Goal: Task Accomplishment & Management: Manage account settings

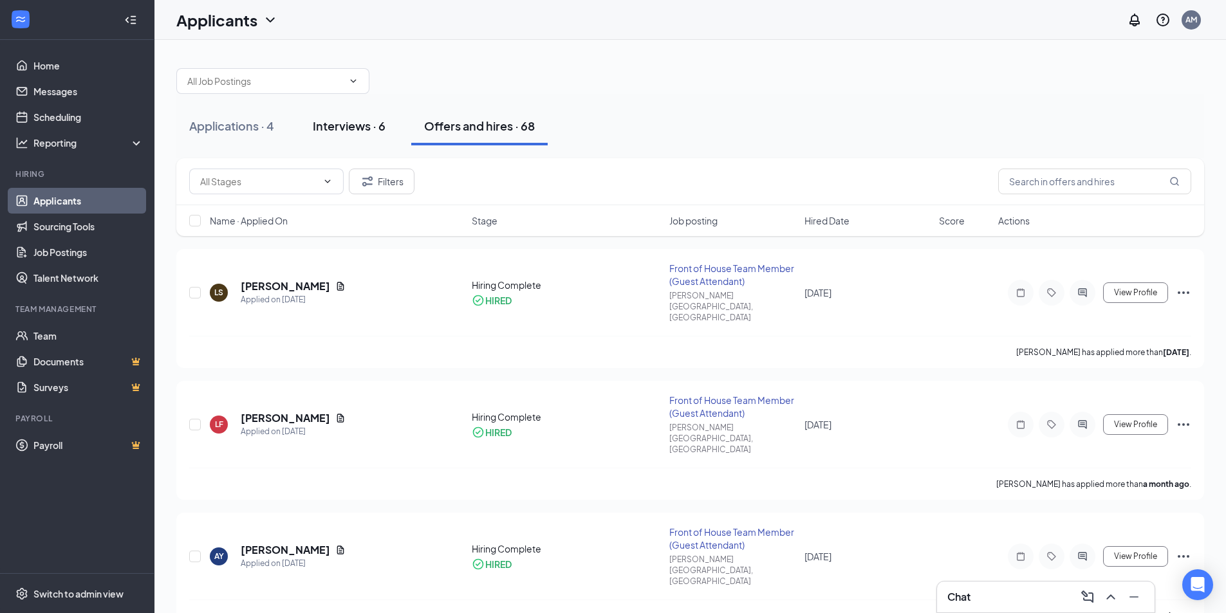
click at [352, 122] on div "Interviews · 6" at bounding box center [349, 126] width 73 height 16
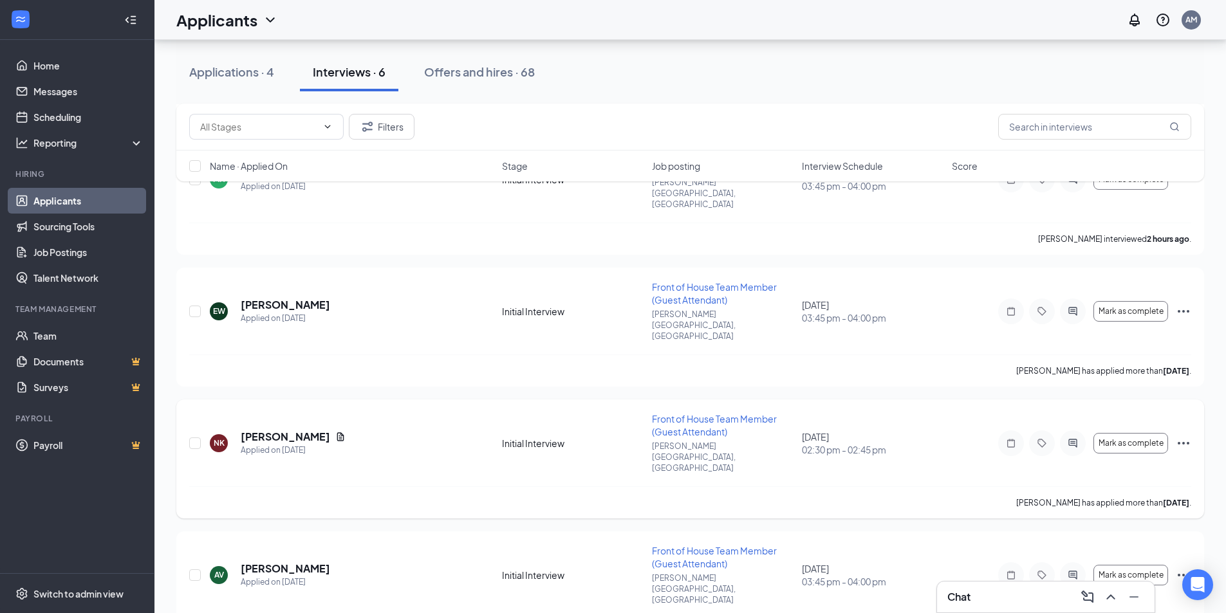
scroll to position [298, 0]
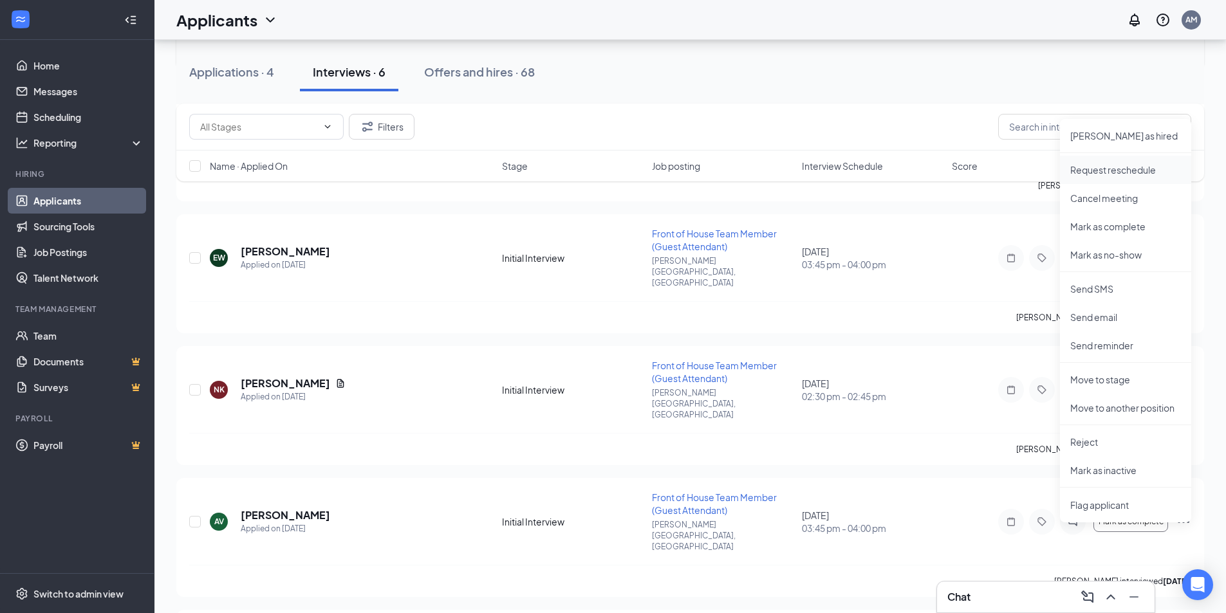
click at [1141, 165] on p "Request reschedule" at bounding box center [1125, 169] width 111 height 13
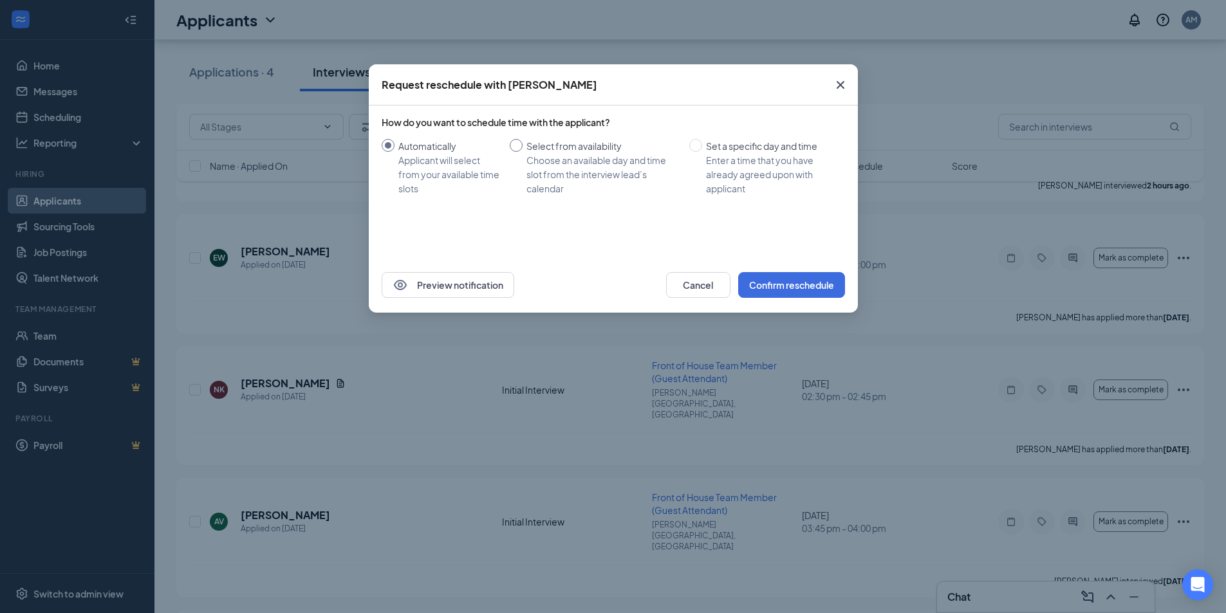
click at [531, 143] on div "Select from availability" at bounding box center [602, 146] width 152 height 14
click at [522, 143] on input "Select from availability Choose an available day and time slot from the intervi…" at bounding box center [516, 145] width 13 height 13
radio input "true"
radio input "false"
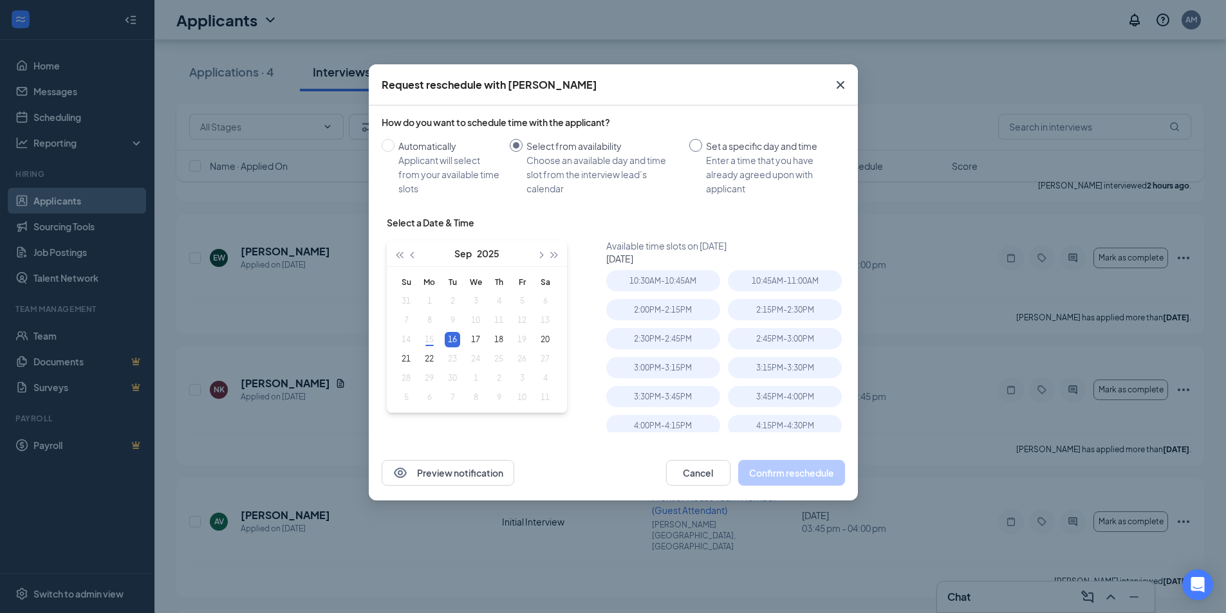
click at [761, 145] on div "Set a specific day and time" at bounding box center [770, 146] width 129 height 14
click at [702, 145] on input "Set a specific day and time Enter a time that you have already agreed upon with…" at bounding box center [695, 145] width 13 height 13
radio input "true"
radio input "false"
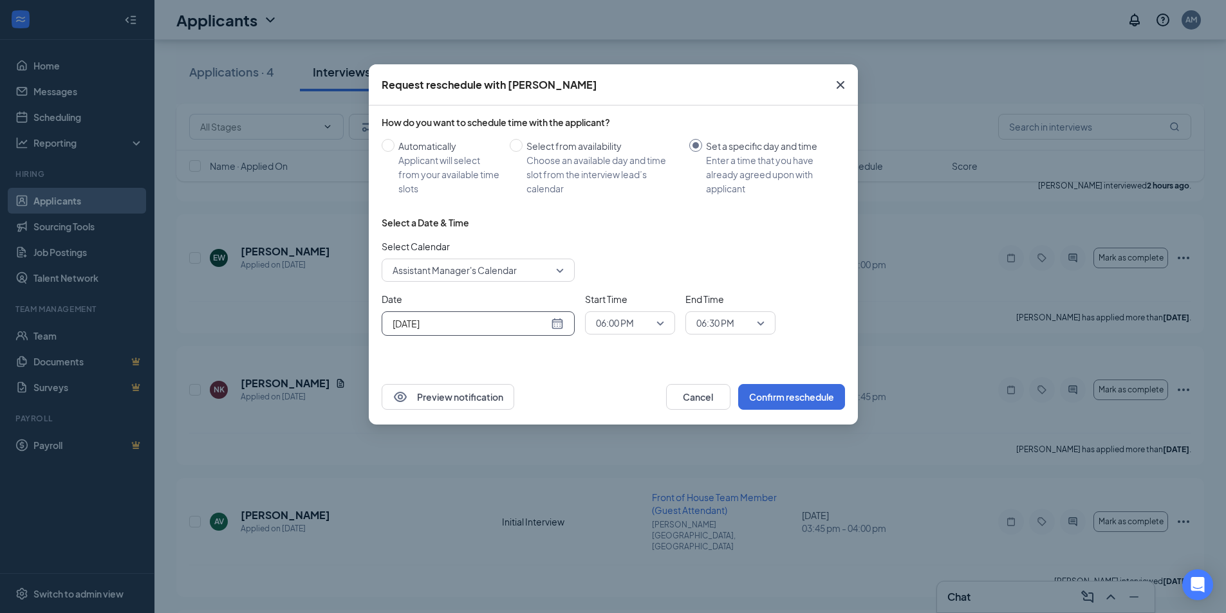
click at [555, 329] on div "[DATE]" at bounding box center [477, 324] width 171 height 14
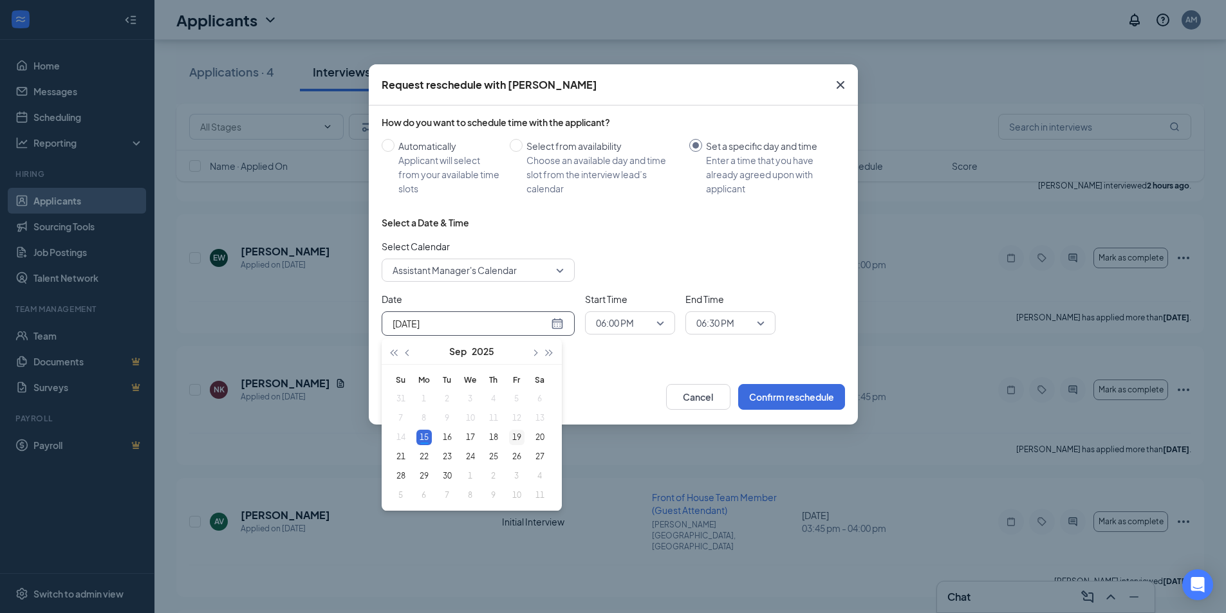
type input "[DATE]"
click at [517, 434] on div "19" at bounding box center [516, 437] width 15 height 15
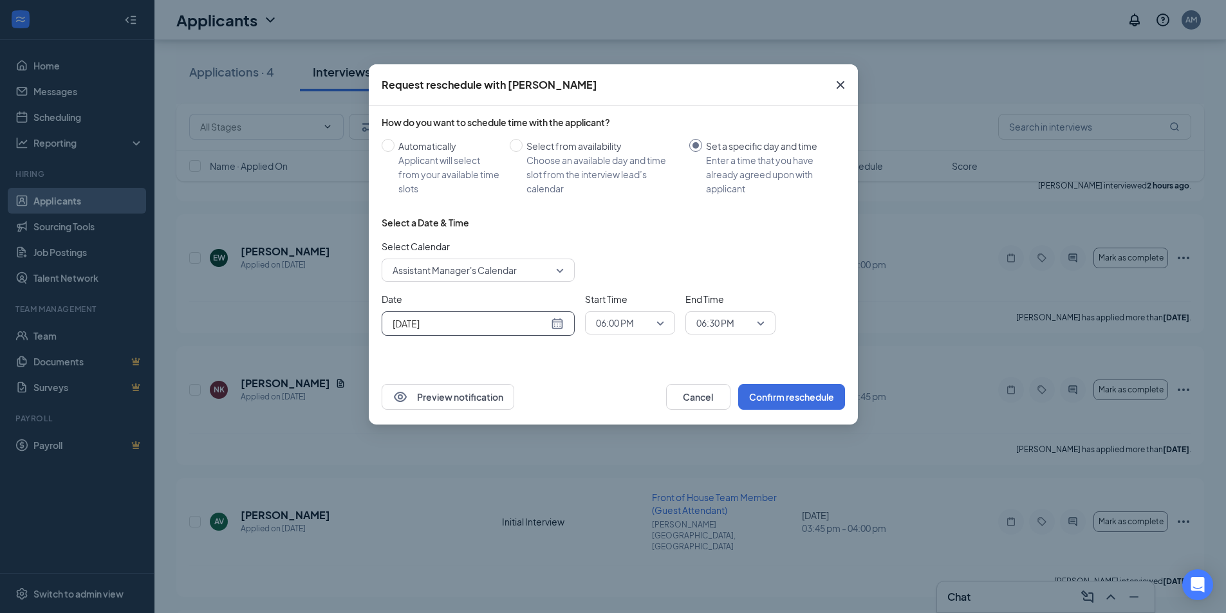
click at [668, 323] on div "06:00 PM" at bounding box center [630, 322] width 90 height 23
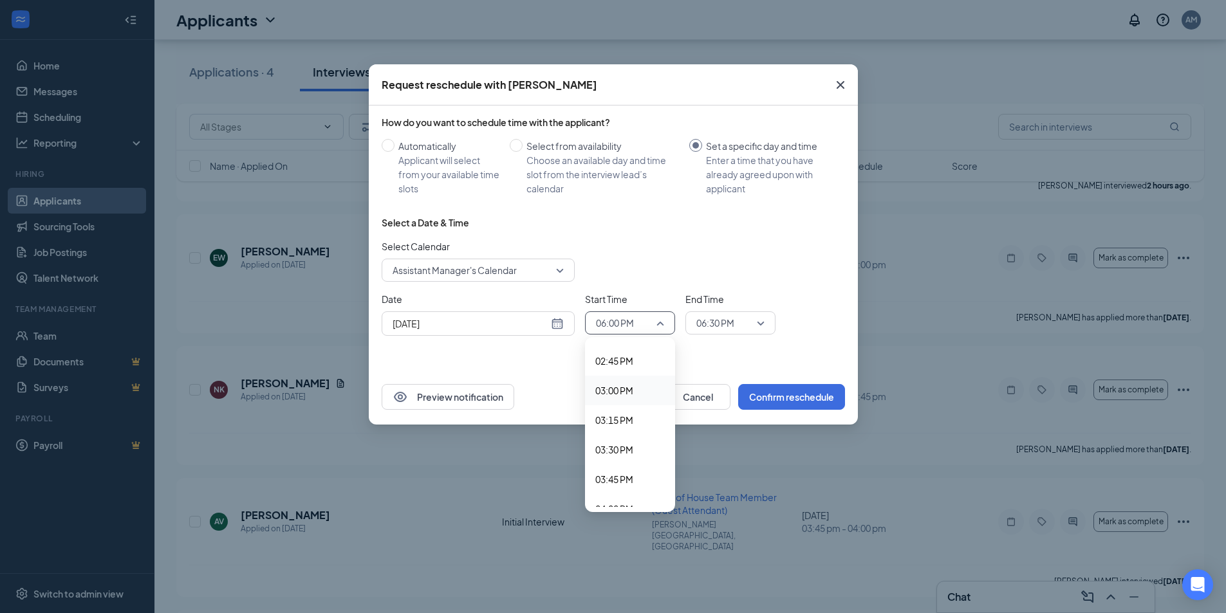
scroll to position [1740, 0]
click at [632, 452] on span "03:30 PM" at bounding box center [614, 452] width 38 height 14
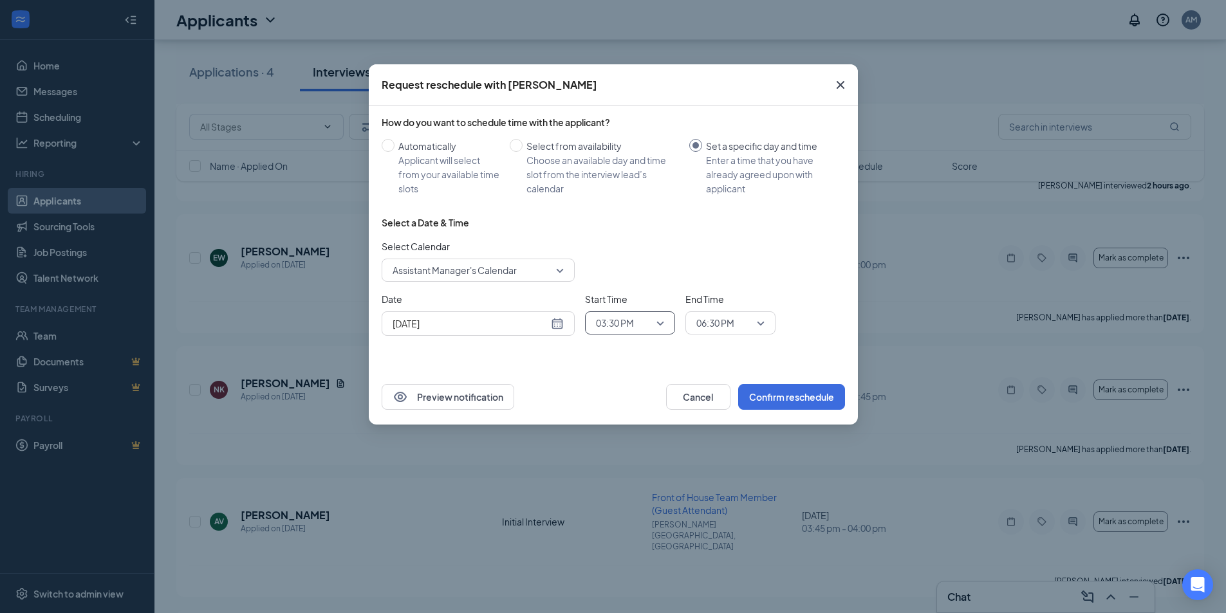
click at [756, 324] on span "06:30 PM" at bounding box center [730, 322] width 68 height 19
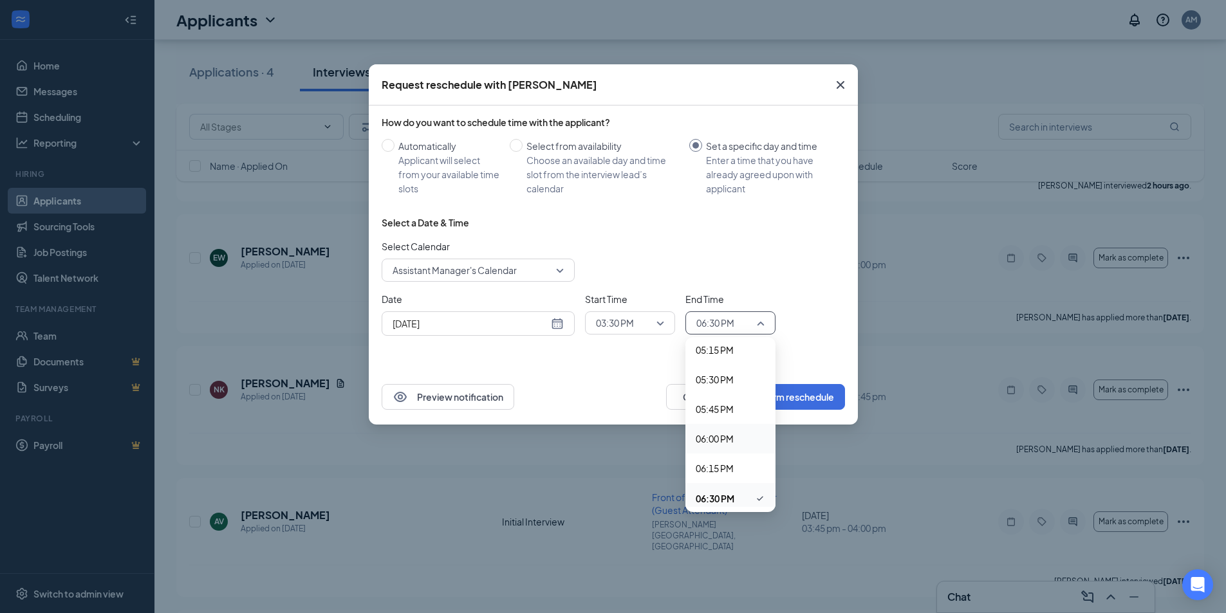
scroll to position [1863, 0]
click at [719, 365] on span "03:45 PM" at bounding box center [714, 358] width 38 height 14
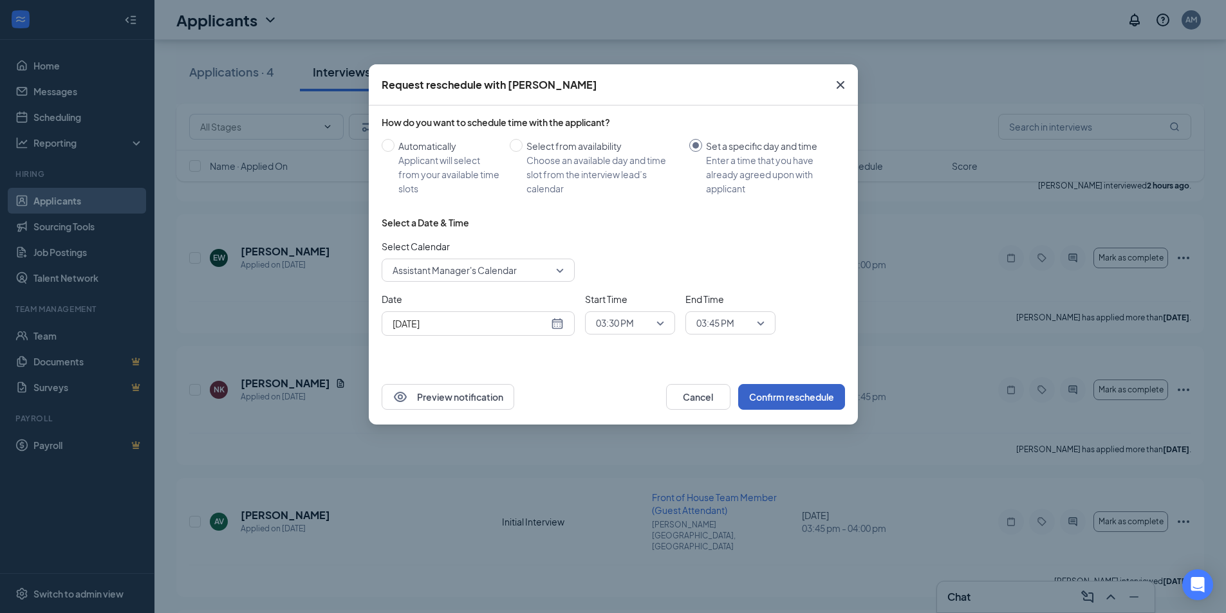
click at [800, 392] on button "Confirm reschedule" at bounding box center [791, 397] width 107 height 26
